Goal: Navigation & Orientation: Go to known website

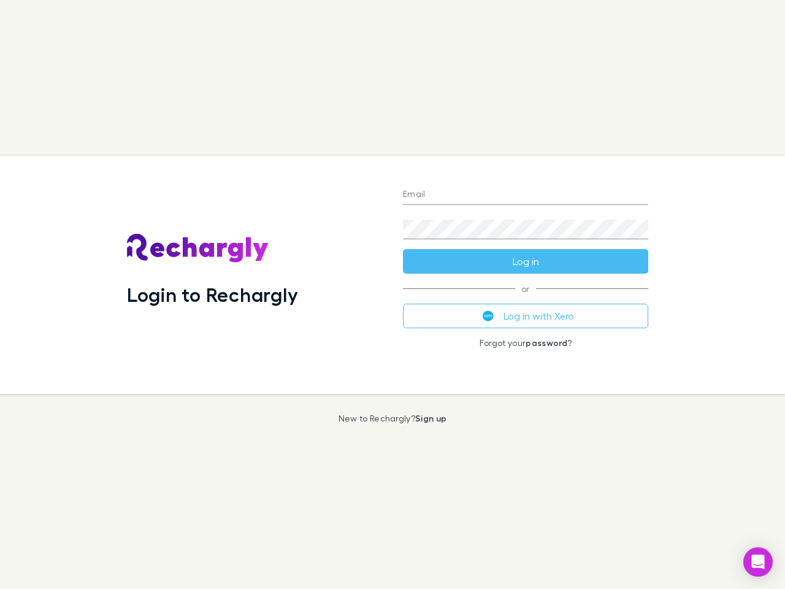
click at [393, 294] on div "Login to Rechargly" at bounding box center [255, 275] width 276 height 238
click at [526, 195] on input "Email" at bounding box center [525, 195] width 245 height 20
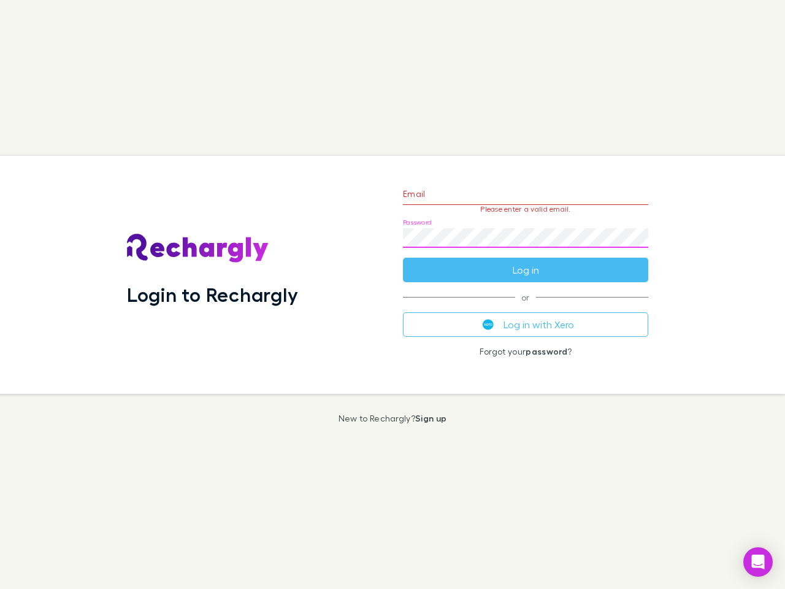
click at [526, 261] on form "Email Please enter a valid email. Password Log in" at bounding box center [525, 228] width 245 height 107
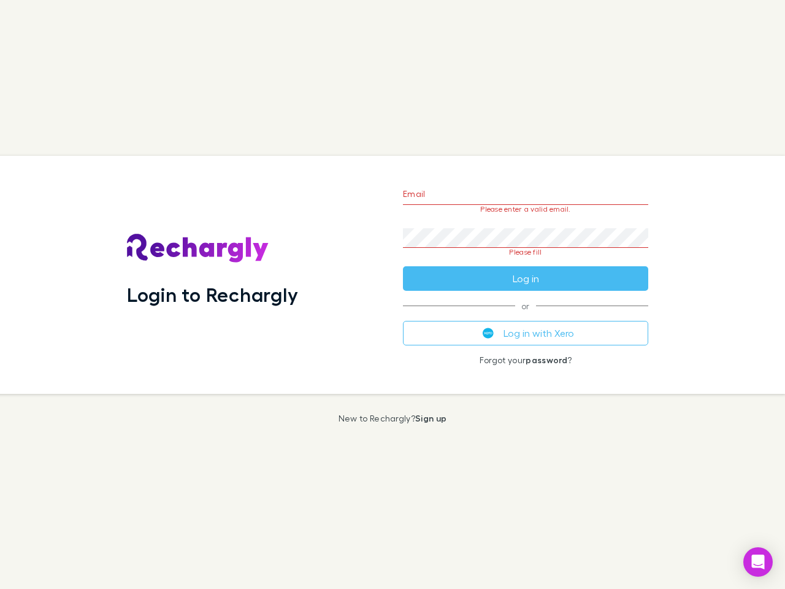
click at [526, 316] on div "Email Please enter a valid email. Password Please fill Log in or Log in with Xe…" at bounding box center [525, 275] width 265 height 238
click at [758, 562] on icon "Open Intercom Messenger" at bounding box center [758, 562] width 13 height 15
